Goal: Task Accomplishment & Management: Complete application form

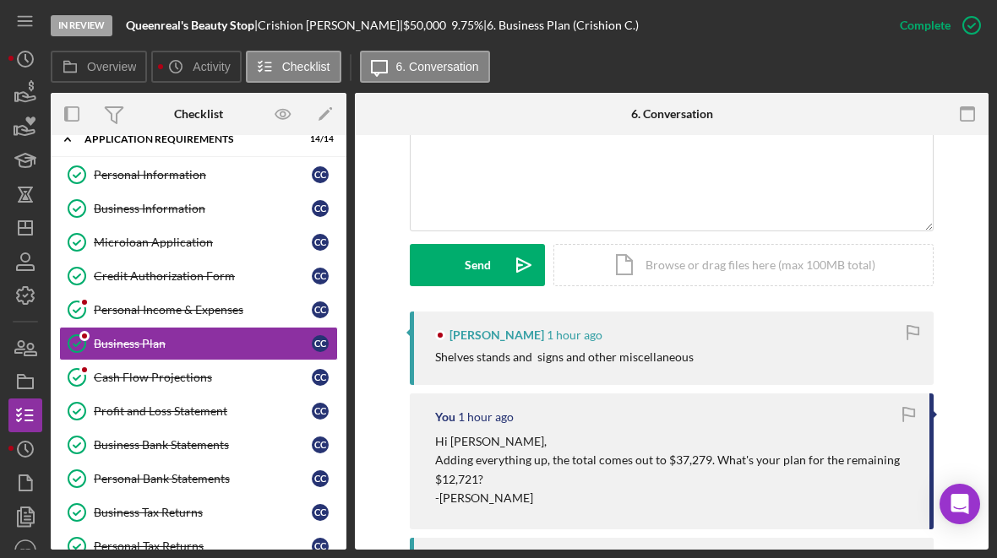
scroll to position [388, 0]
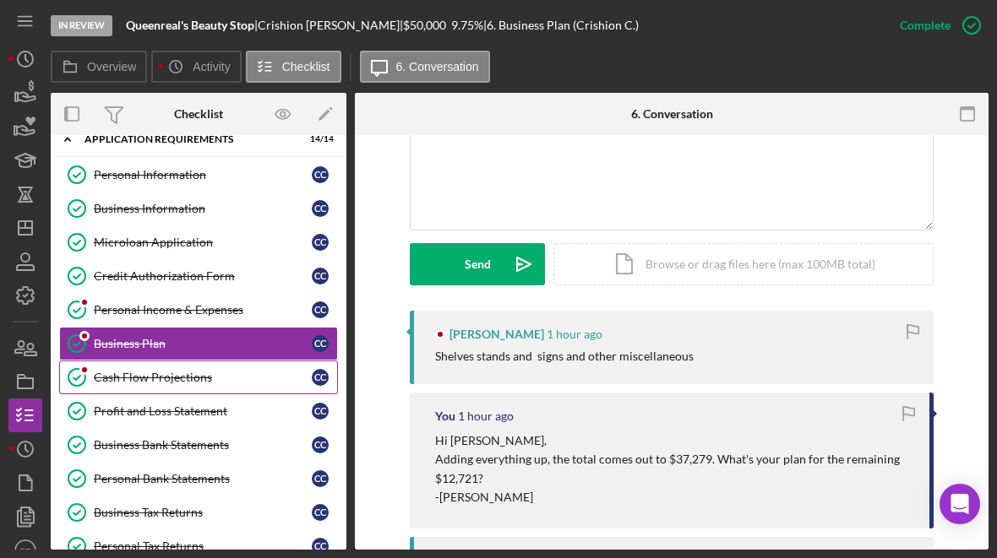
click at [123, 383] on div "Cash Flow Projections" at bounding box center [203, 378] width 218 height 14
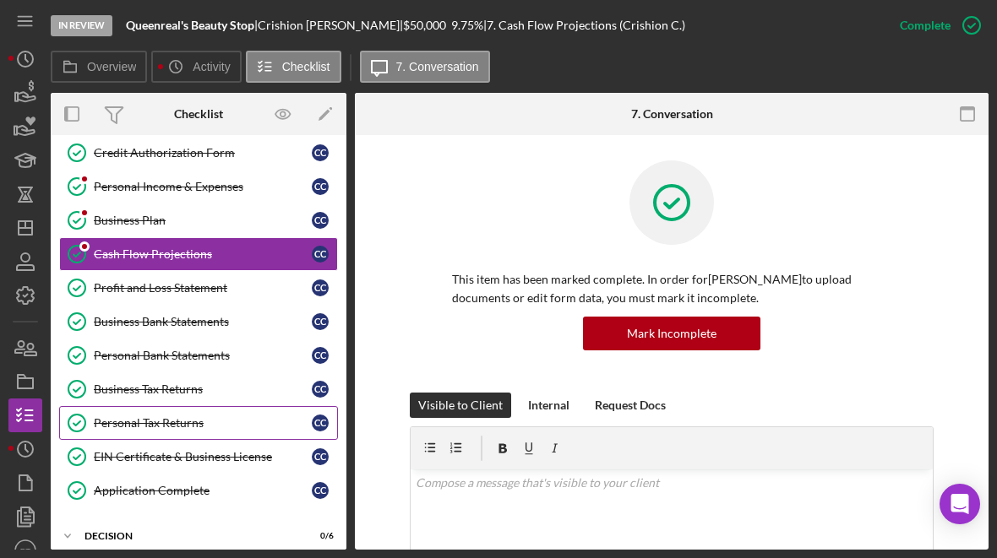
scroll to position [147, 0]
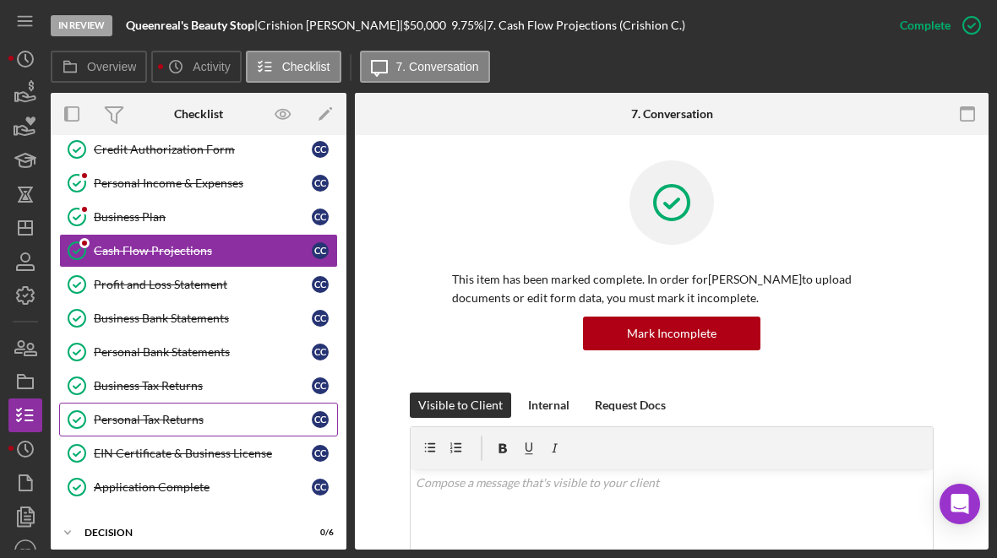
click at [188, 429] on link "Personal Tax Returns Personal Tax Returns C C" at bounding box center [198, 420] width 279 height 34
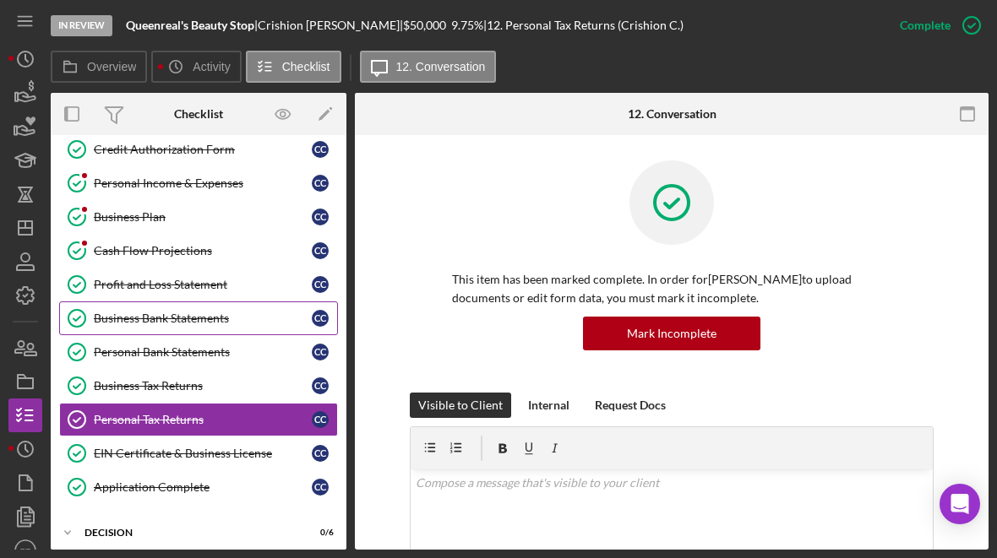
click at [198, 319] on div "Business Bank Statements" at bounding box center [203, 319] width 218 height 14
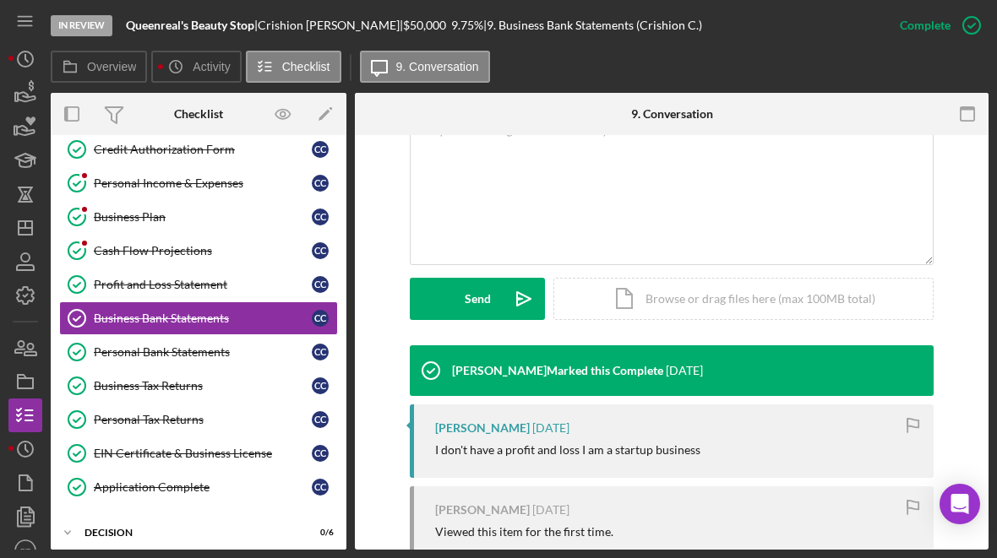
scroll to position [499, 0]
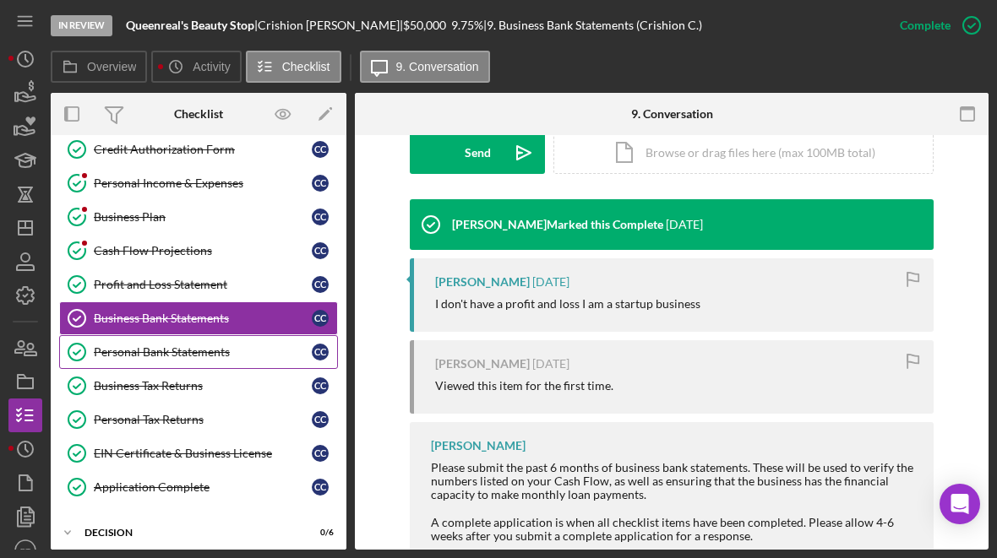
click at [123, 356] on div "Personal Bank Statements" at bounding box center [203, 353] width 218 height 14
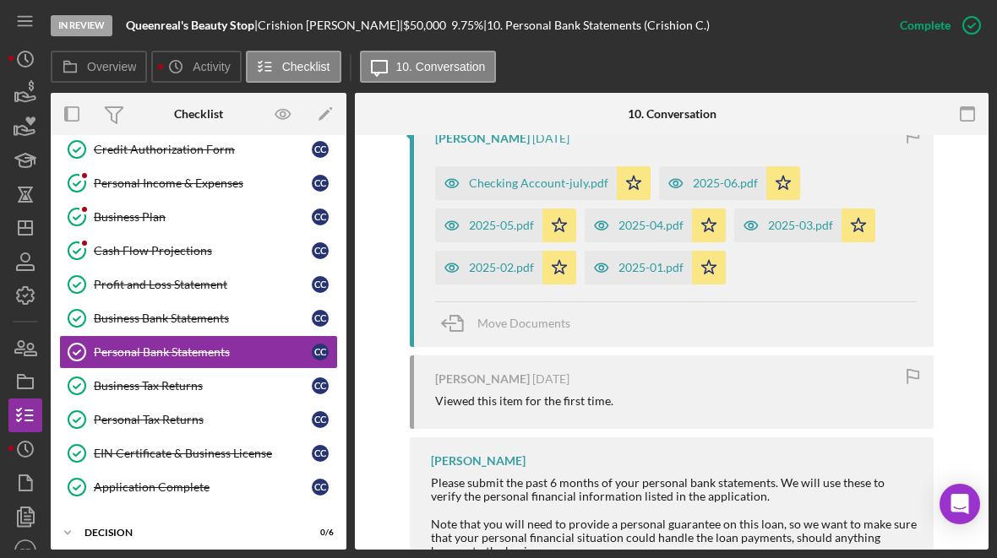
scroll to position [641, 0]
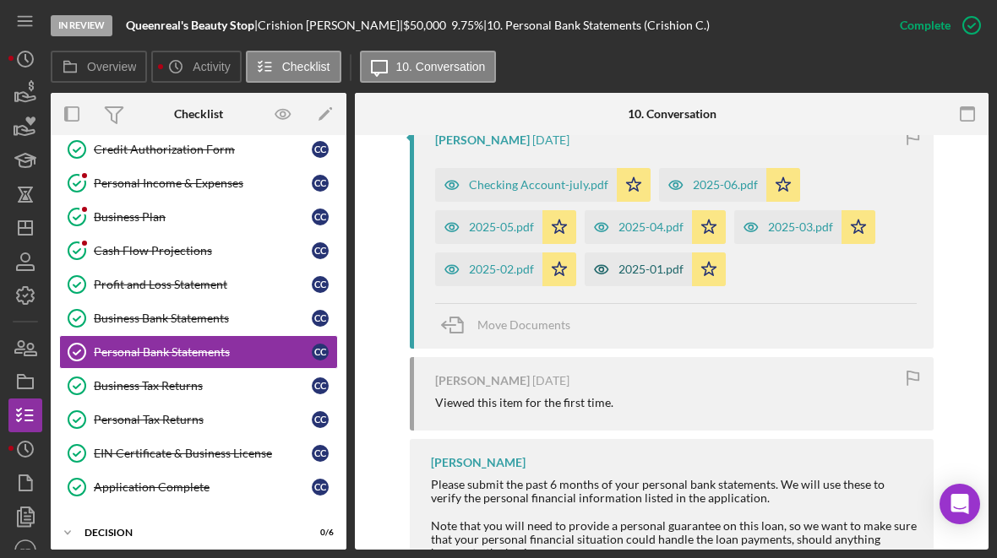
click at [629, 274] on div "2025-01.pdf" at bounding box center [650, 270] width 65 height 14
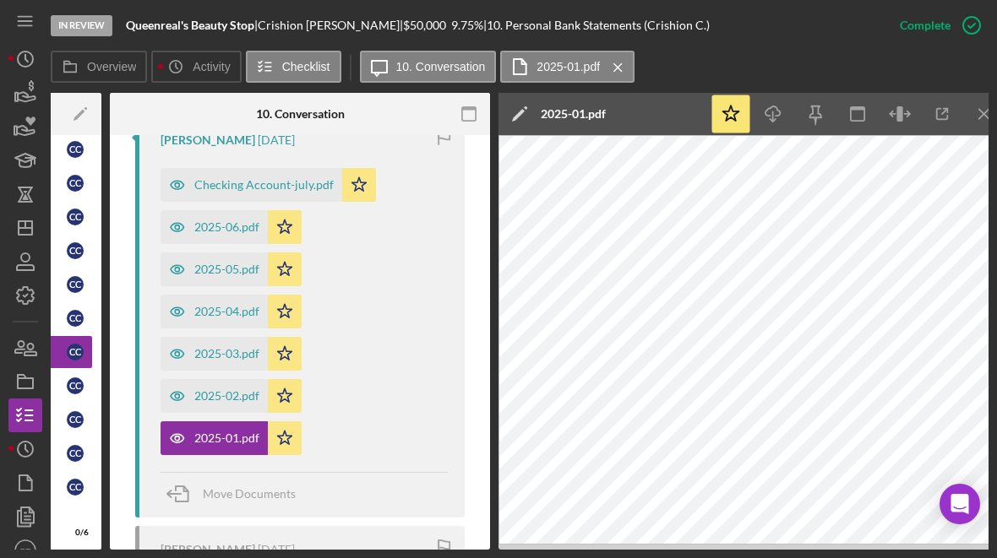
scroll to position [0, 262]
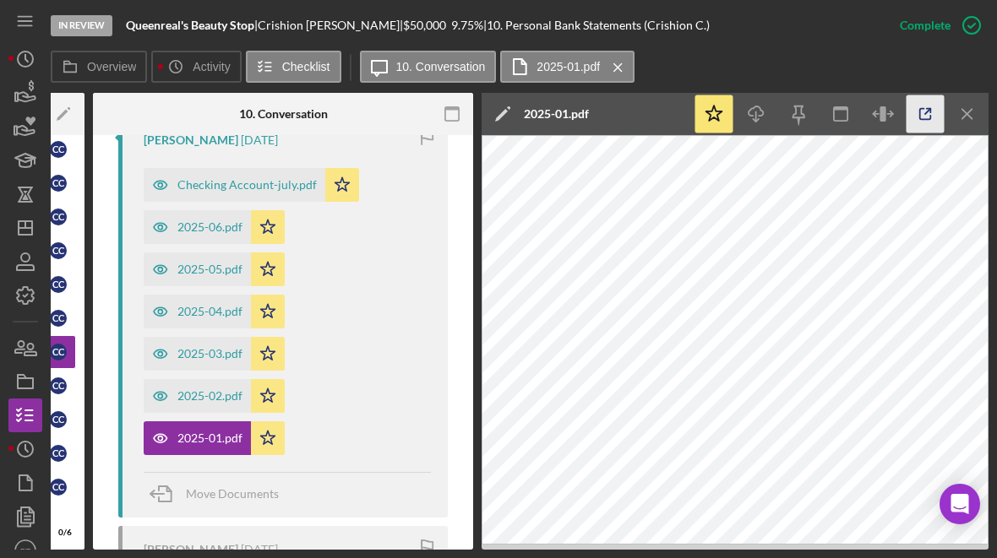
click at [921, 122] on icon "button" at bounding box center [926, 114] width 38 height 38
click at [204, 396] on div "2025-02.pdf" at bounding box center [209, 396] width 65 height 14
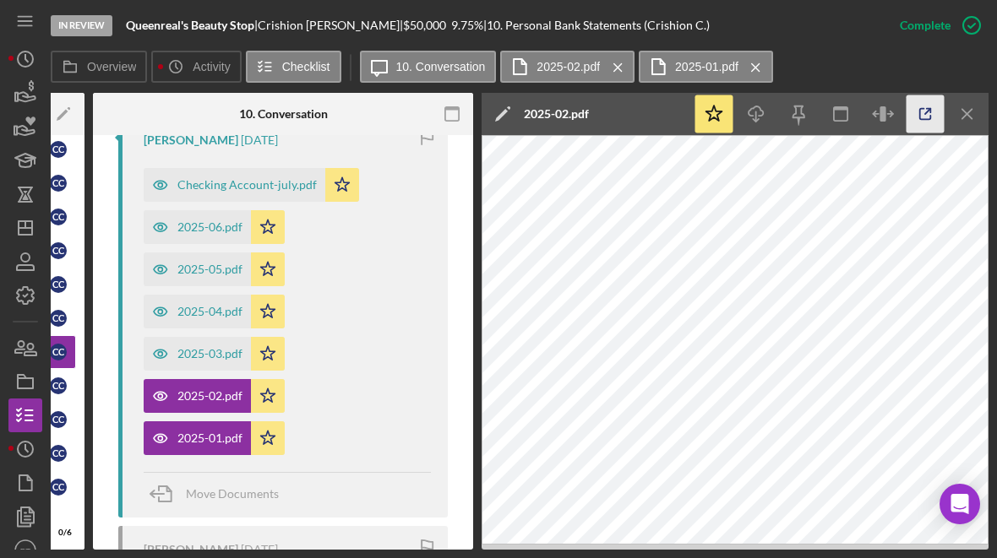
click at [920, 117] on icon "button" at bounding box center [925, 114] width 11 height 11
click at [195, 362] on div "2025-03.pdf" at bounding box center [197, 354] width 107 height 34
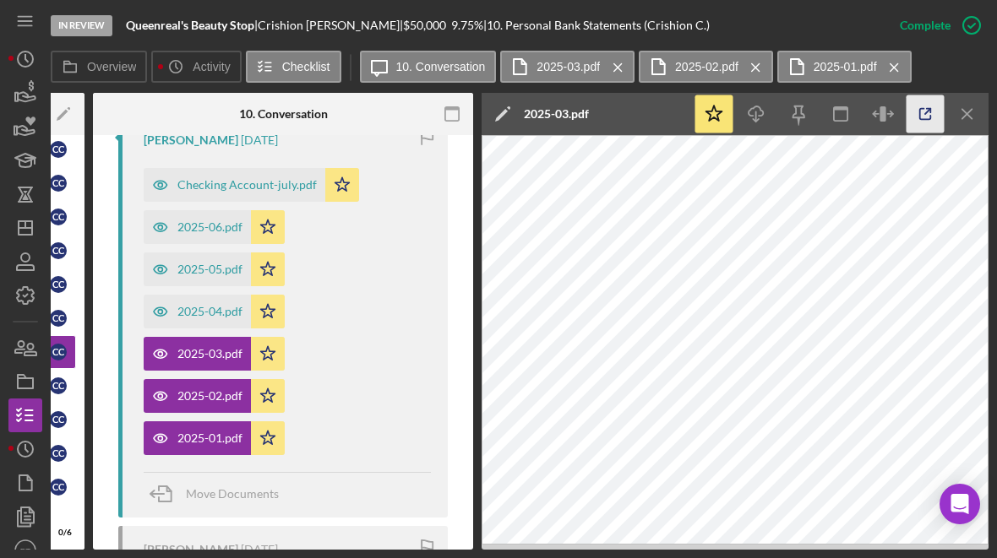
click at [928, 117] on icon "button" at bounding box center [926, 114] width 38 height 38
click at [198, 310] on div "2025-04.pdf" at bounding box center [209, 312] width 65 height 14
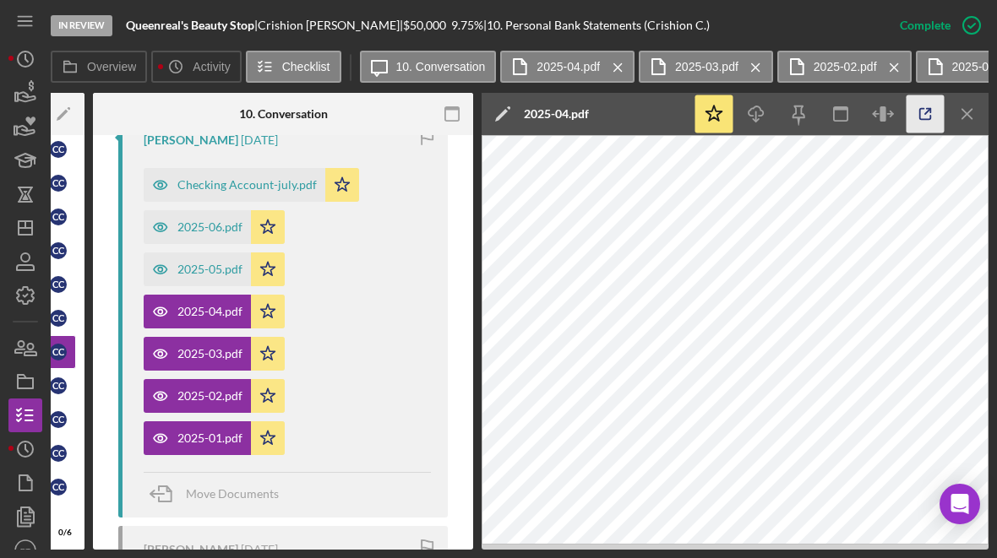
click at [926, 121] on icon "button" at bounding box center [926, 114] width 38 height 38
click at [202, 276] on div "2025-05.pdf" at bounding box center [197, 270] width 107 height 34
click at [921, 120] on icon "button" at bounding box center [925, 114] width 11 height 11
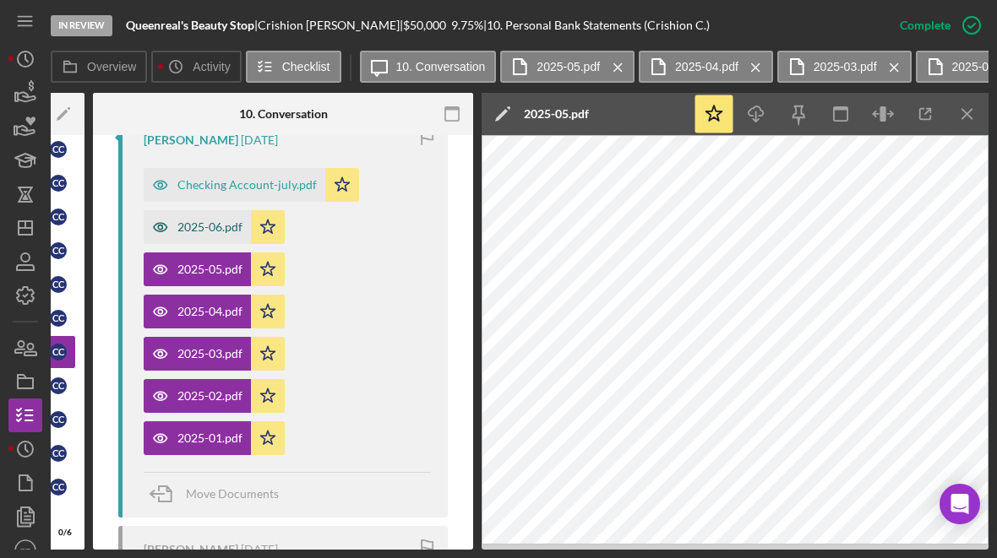
click at [203, 234] on div "2025-06.pdf" at bounding box center [209, 228] width 65 height 14
click at [215, 184] on div "Checking Account-july.pdf" at bounding box center [246, 185] width 139 height 14
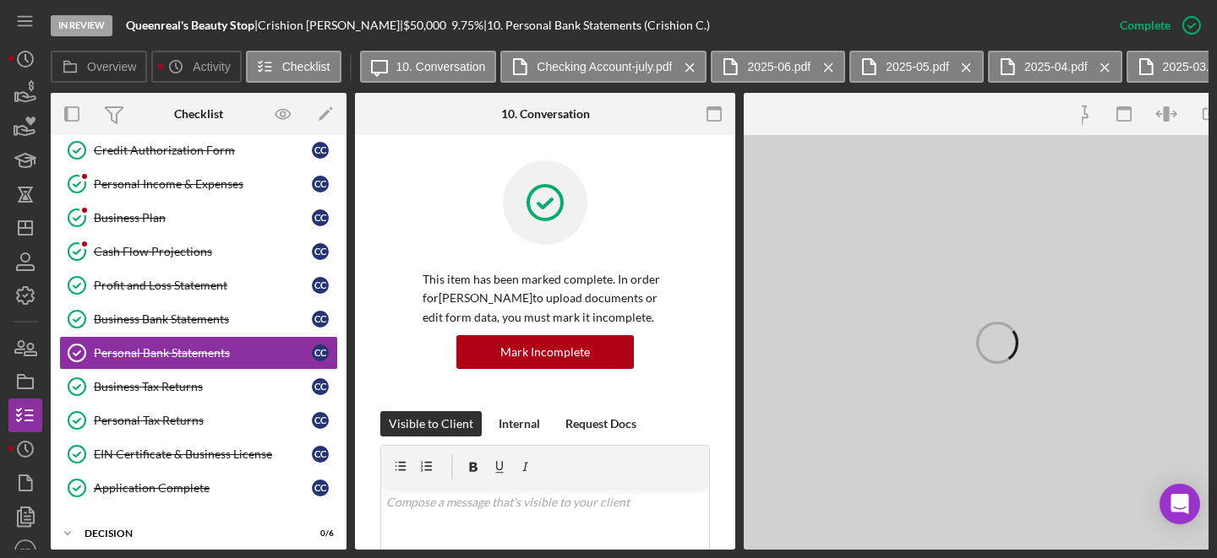
scroll to position [156, 0]
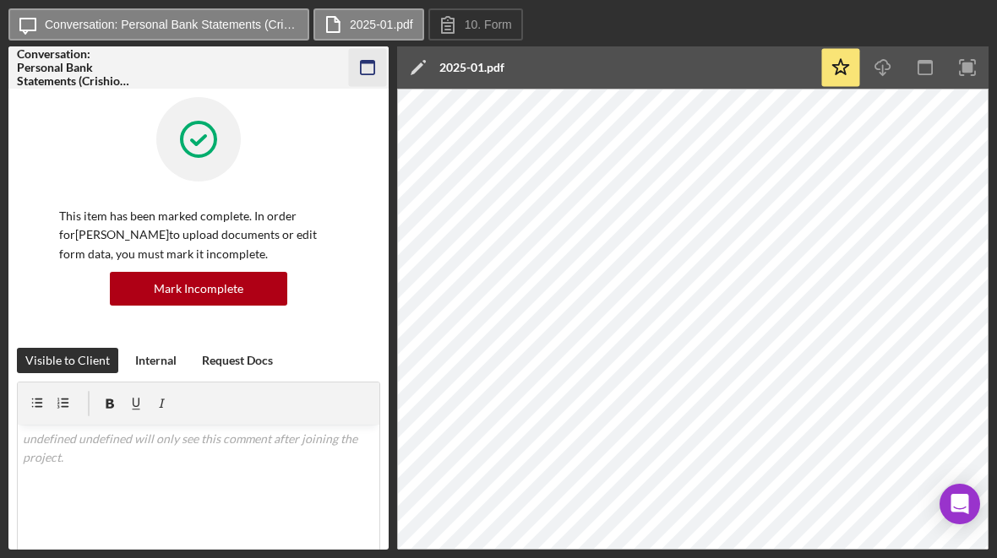
click at [366, 66] on icon "button" at bounding box center [368, 68] width 38 height 38
